Goal: Task Accomplishment & Management: Manage account settings

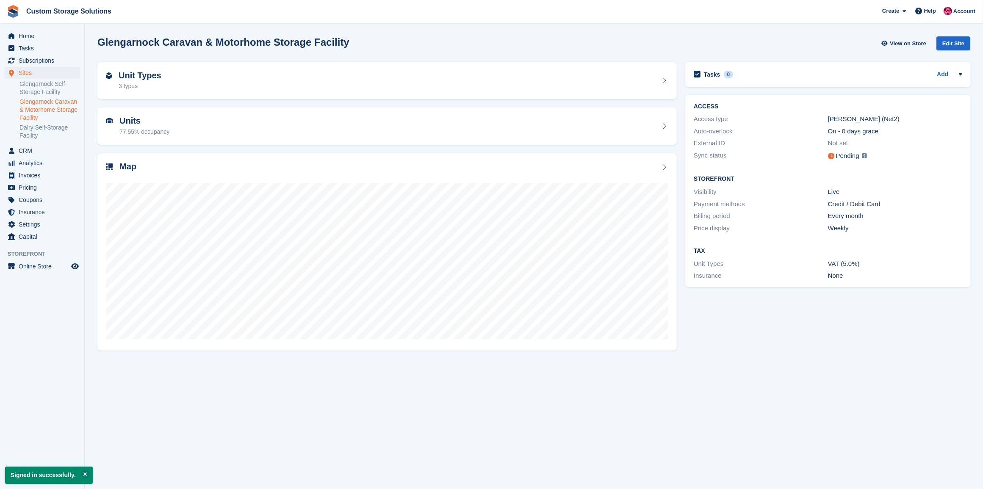
drag, startPoint x: 0, startPoint y: 0, endPoint x: 41, endPoint y: 107, distance: 114.3
click at [41, 107] on link "Glengarnock Caravan & Motorhome Storage Facility" at bounding box center [49, 110] width 61 height 24
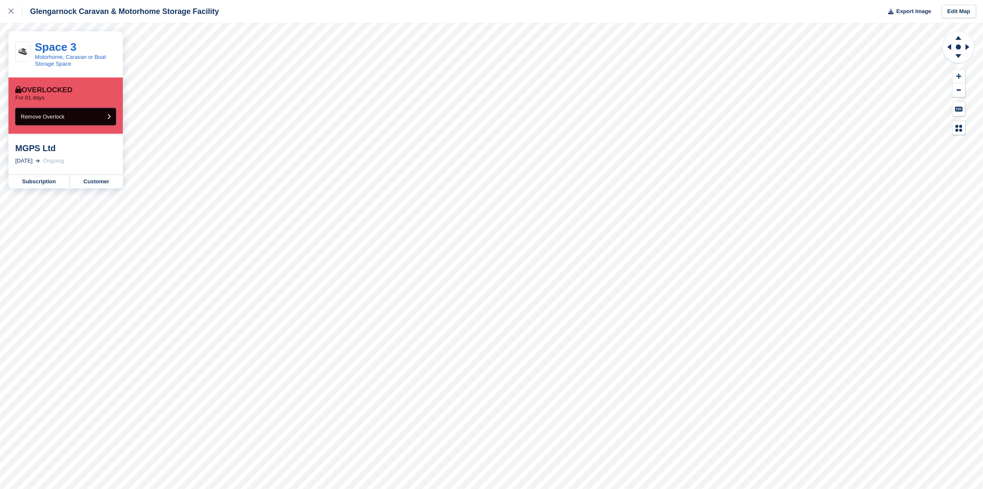
click at [83, 121] on button "Remove Overlock" at bounding box center [65, 116] width 101 height 17
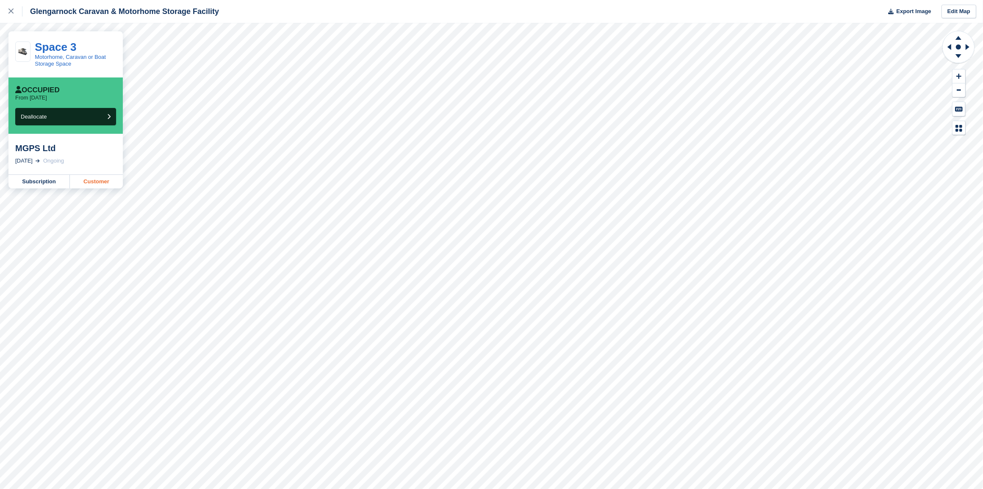
click at [92, 176] on link "Customer" at bounding box center [96, 182] width 53 height 14
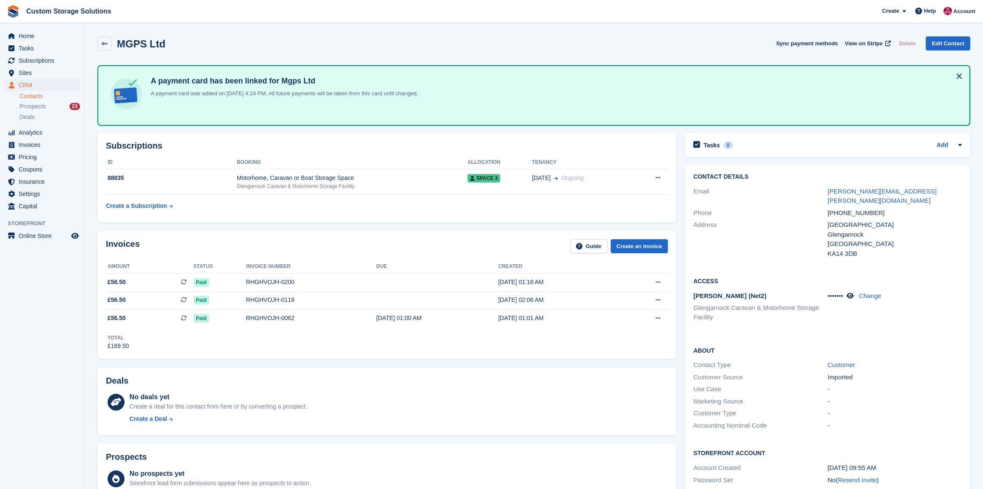
scroll to position [53, 0]
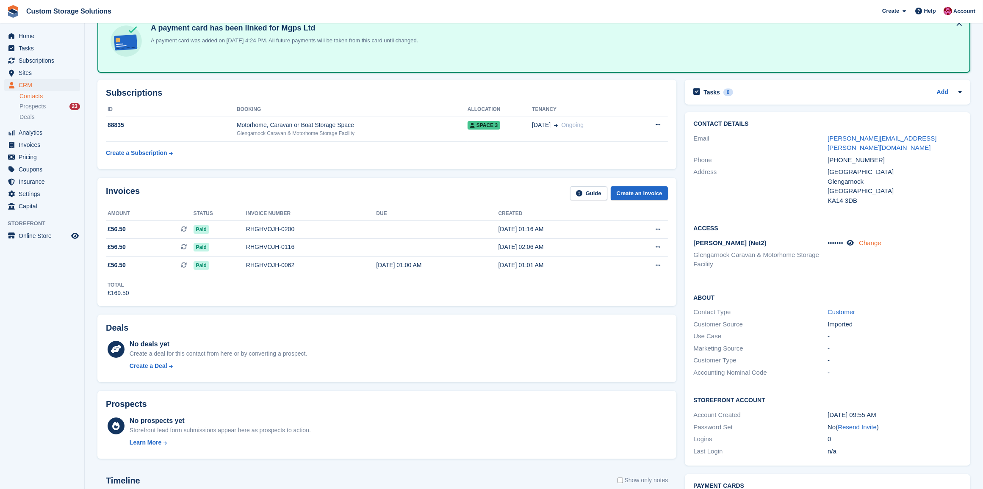
click at [877, 239] on link "Change" at bounding box center [870, 242] width 22 height 7
